Goal: Transaction & Acquisition: Purchase product/service

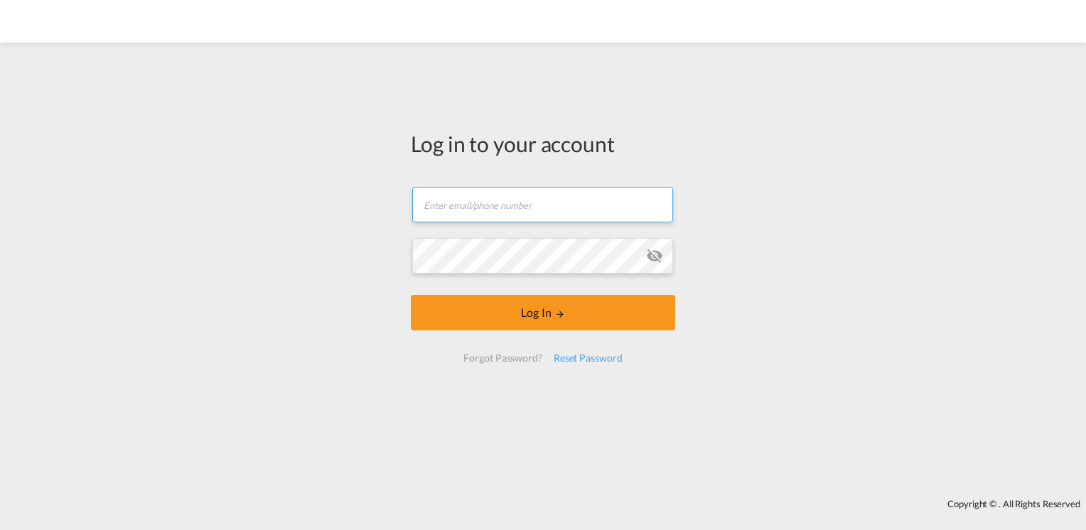
click at [461, 201] on input "text" at bounding box center [542, 205] width 261 height 36
type input "[DOMAIN_NAME][EMAIL_ADDRESS][DOMAIN_NAME]"
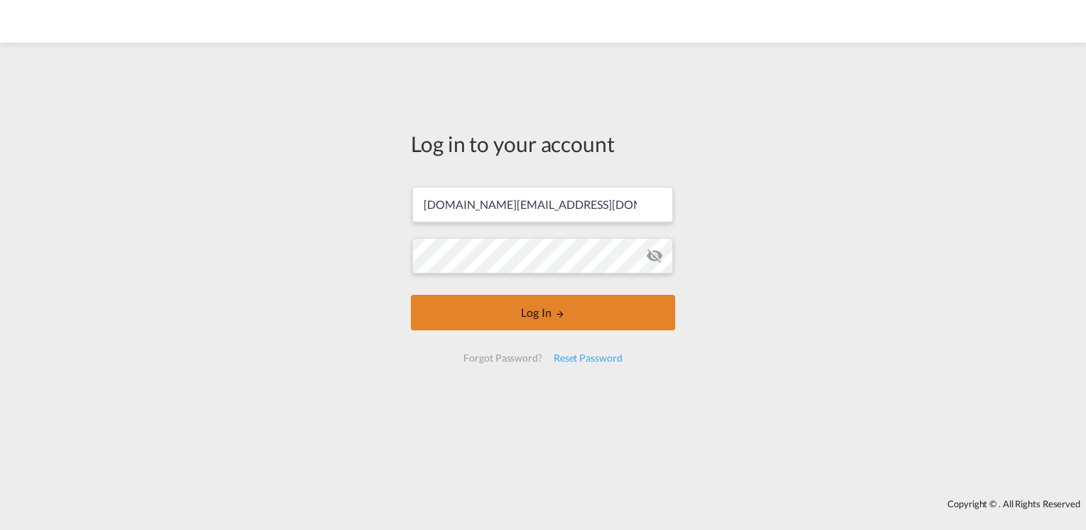
click at [475, 319] on button "Log In" at bounding box center [543, 313] width 264 height 36
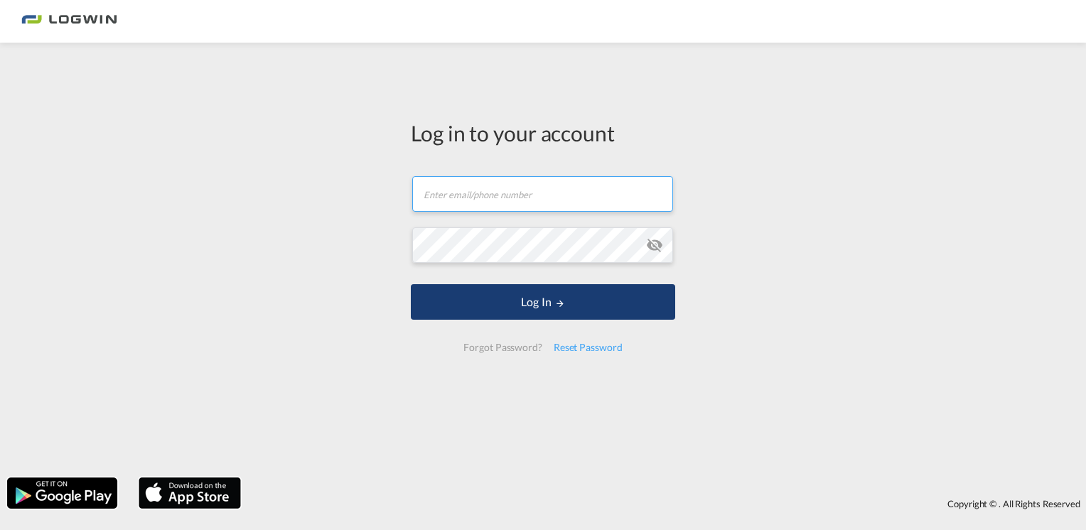
type input "[DOMAIN_NAME][EMAIL_ADDRESS][DOMAIN_NAME]"
click at [570, 309] on button "Log In" at bounding box center [543, 302] width 264 height 36
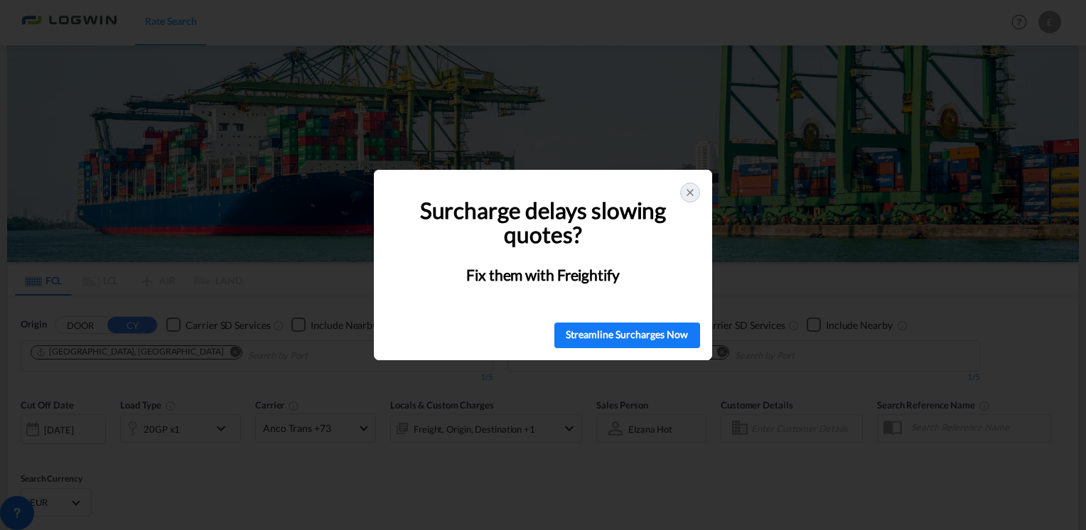
click at [697, 191] on div at bounding box center [690, 193] width 20 height 20
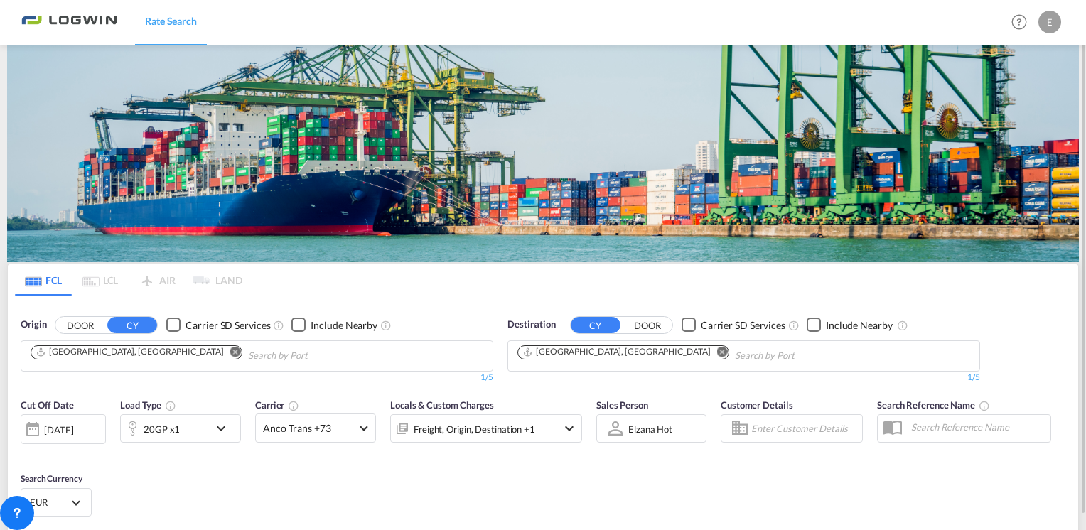
click at [717, 346] on md-icon "Remove" at bounding box center [722, 351] width 11 height 11
click at [605, 345] on input "Chips input." at bounding box center [585, 356] width 135 height 23
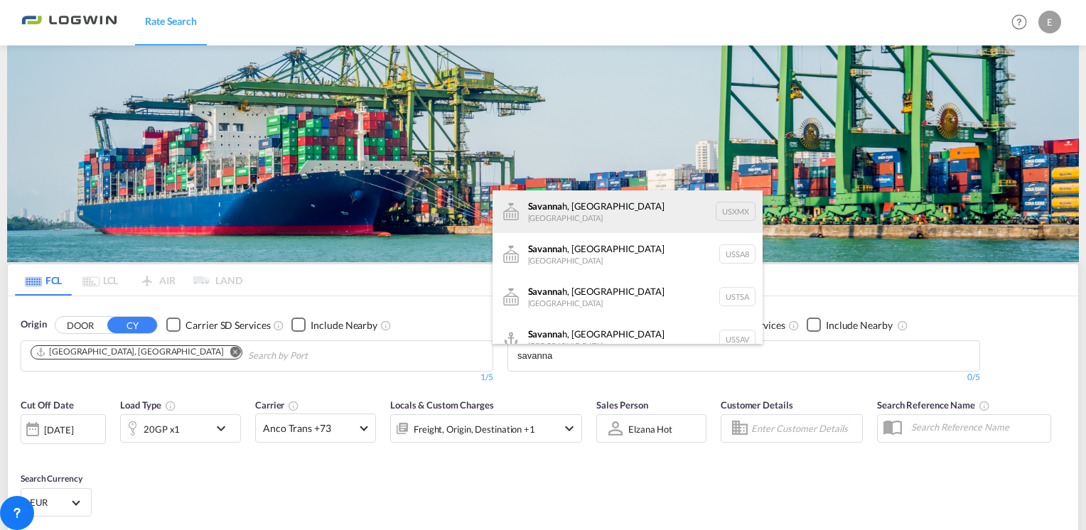
scroll to position [17, 0]
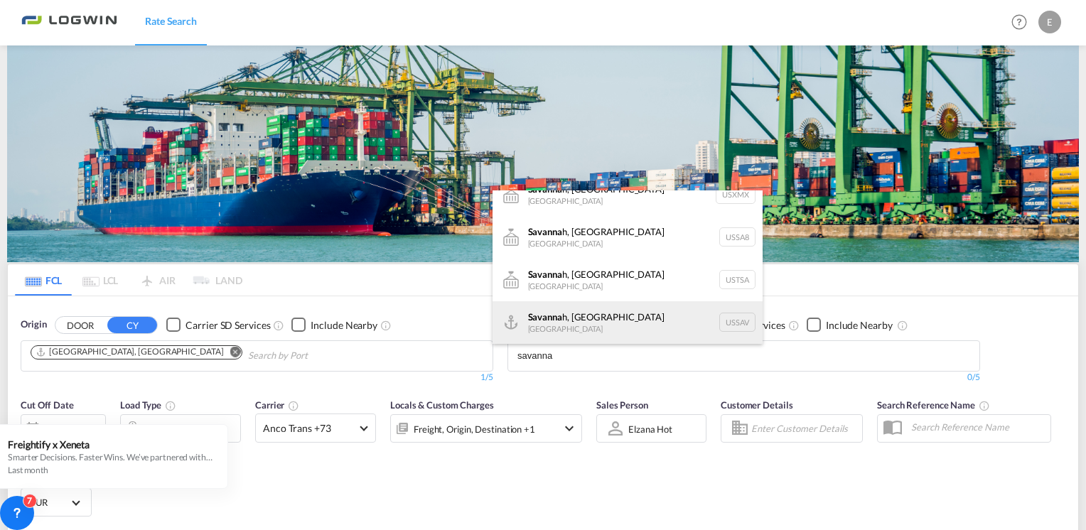
type input "savanna"
click at [583, 326] on div "Savanna h, GA United States USSAV" at bounding box center [628, 322] width 270 height 43
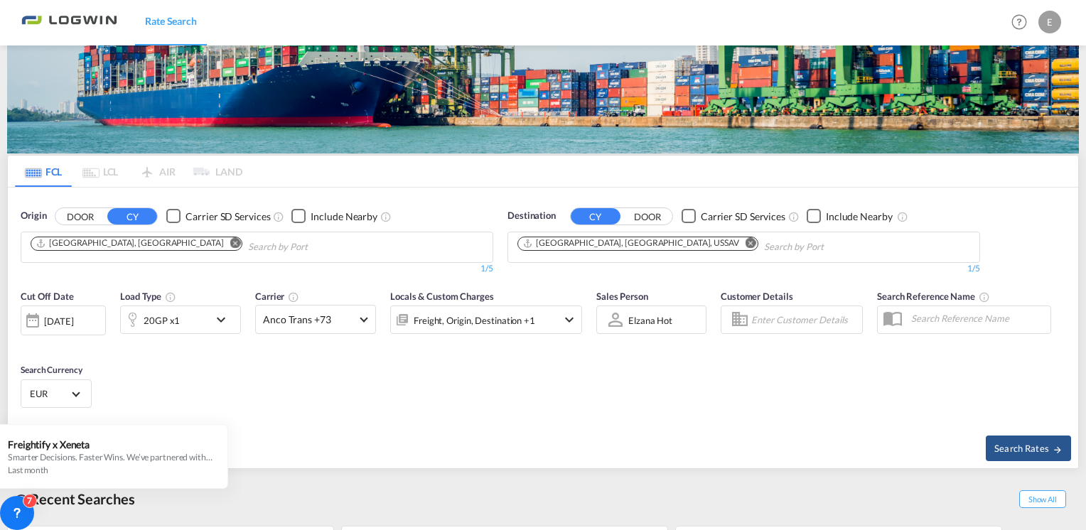
scroll to position [119, 0]
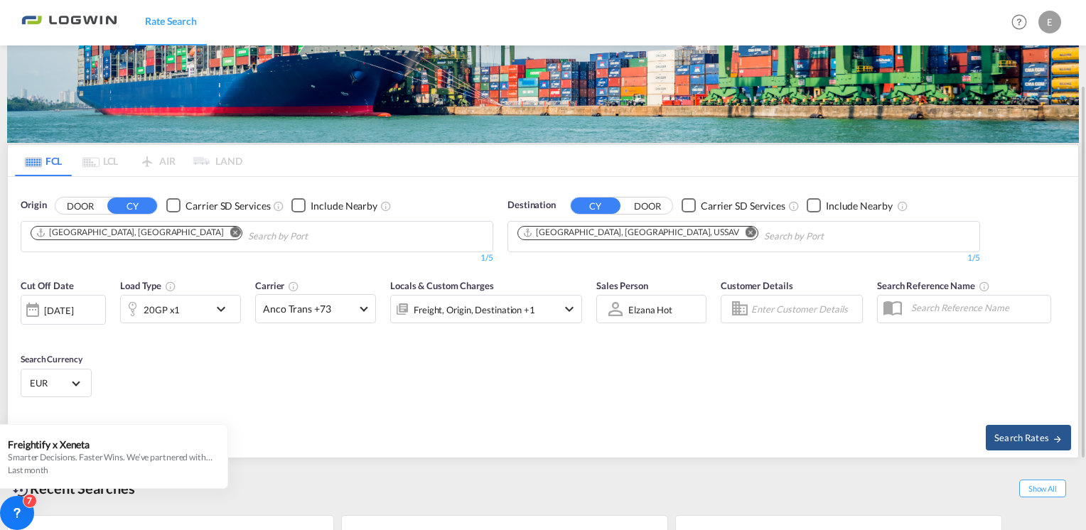
click at [85, 317] on div "19 Aug 2025" at bounding box center [63, 310] width 85 height 30
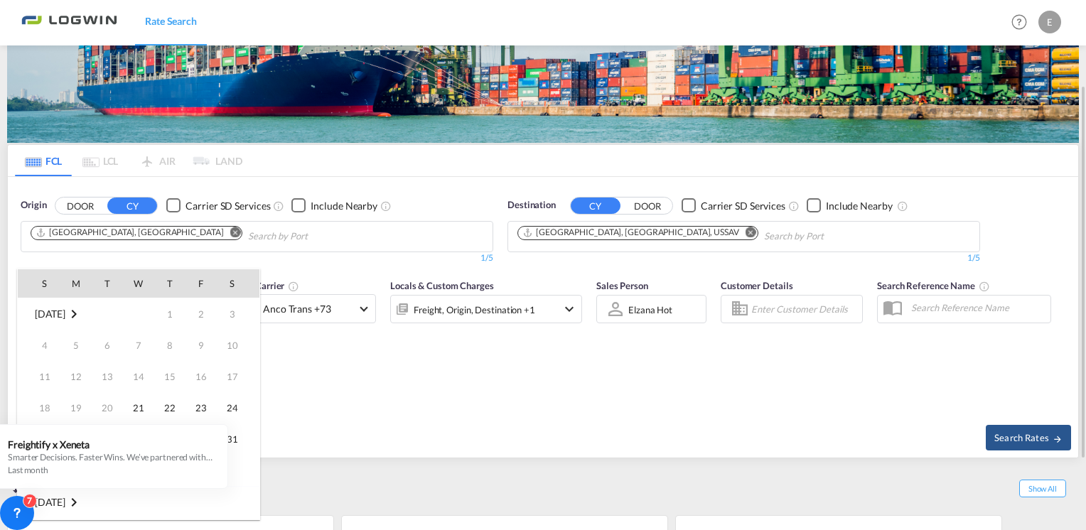
scroll to position [565, 0]
click at [321, 375] on div at bounding box center [543, 265] width 1086 height 530
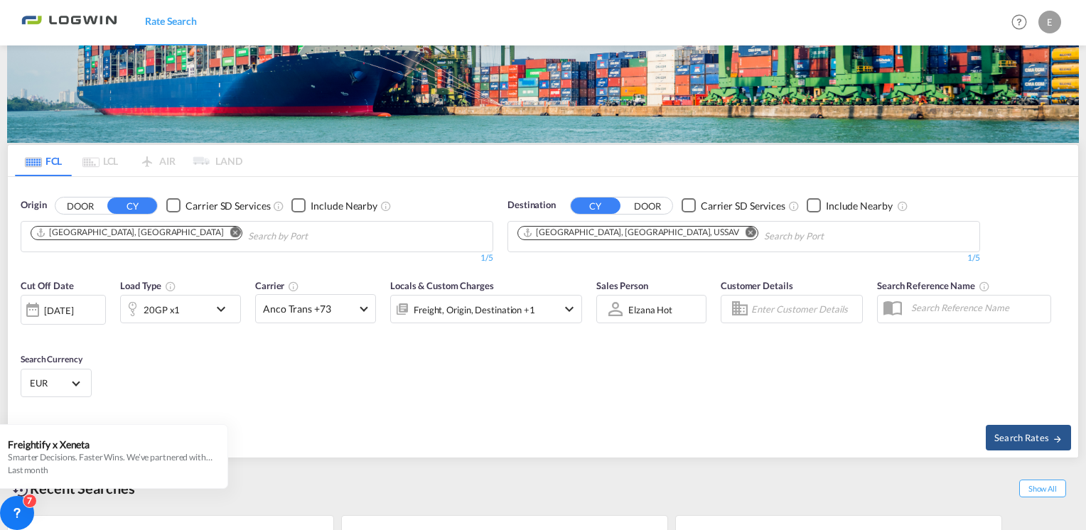
click at [321, 375] on div "Cut Off Date 19 Aug 2025 19/08/2025 Load Type 20GP x1 Carrier Anco Trans +73 On…" at bounding box center [543, 341] width 1071 height 139
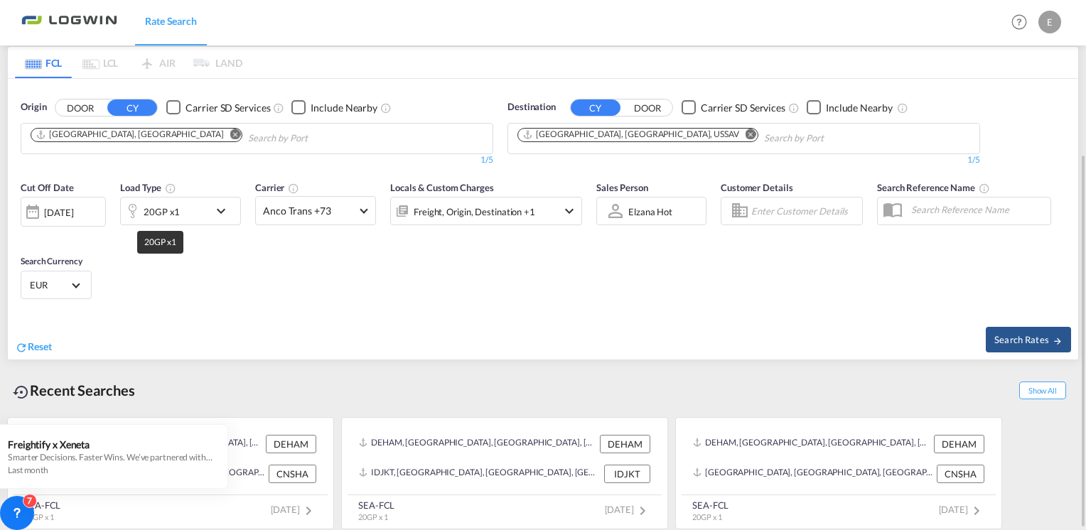
click at [152, 216] on div "20GP x1" at bounding box center [162, 212] width 36 height 20
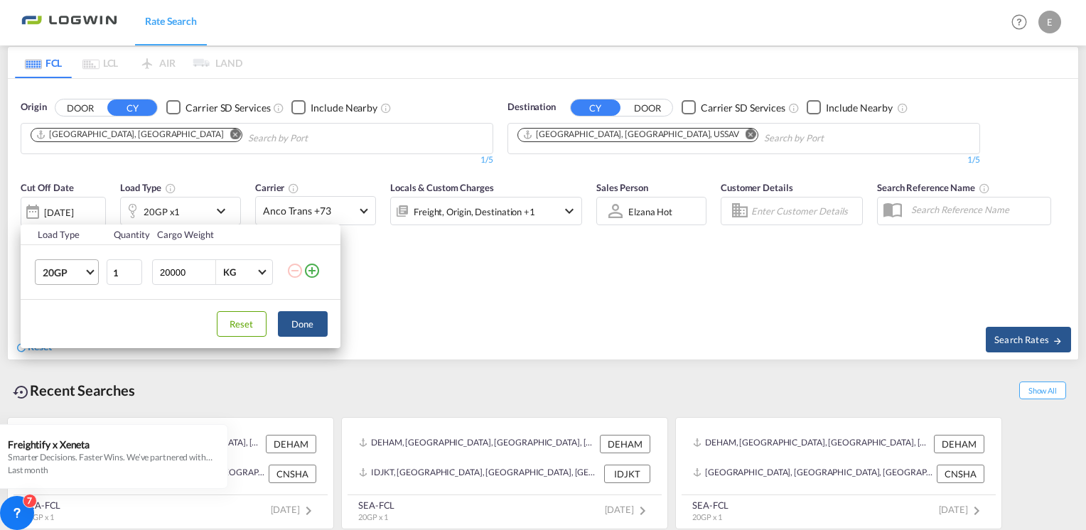
click at [79, 269] on span "20GP" at bounding box center [63, 273] width 41 height 14
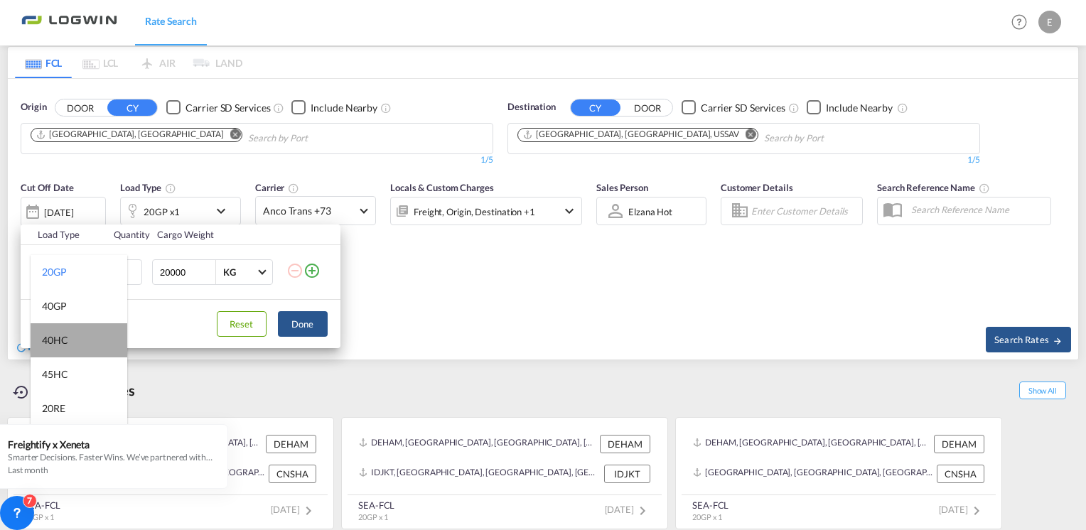
click at [85, 337] on md-option "40HC" at bounding box center [79, 341] width 97 height 34
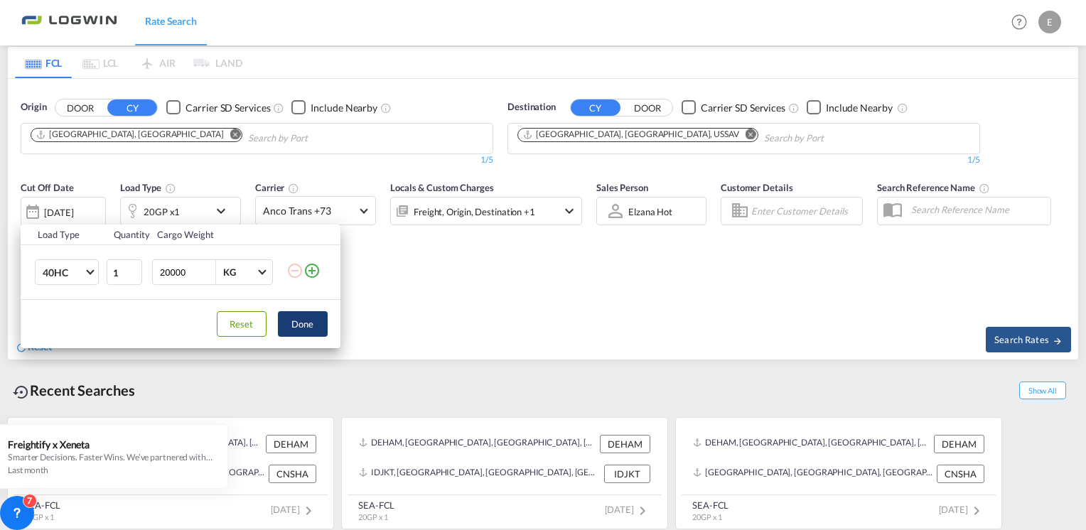
click at [287, 316] on button "Done" at bounding box center [303, 324] width 50 height 26
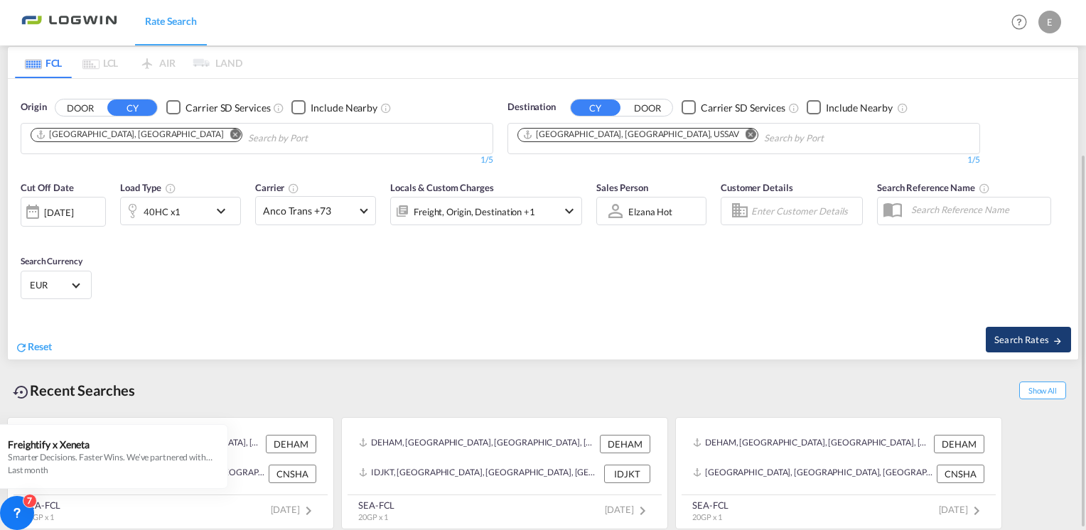
click at [1006, 343] on span "Search Rates" at bounding box center [1029, 339] width 68 height 11
type input "DEHAM to USSAV / 19 Aug 2025"
